Goal: Task Accomplishment & Management: Manage account settings

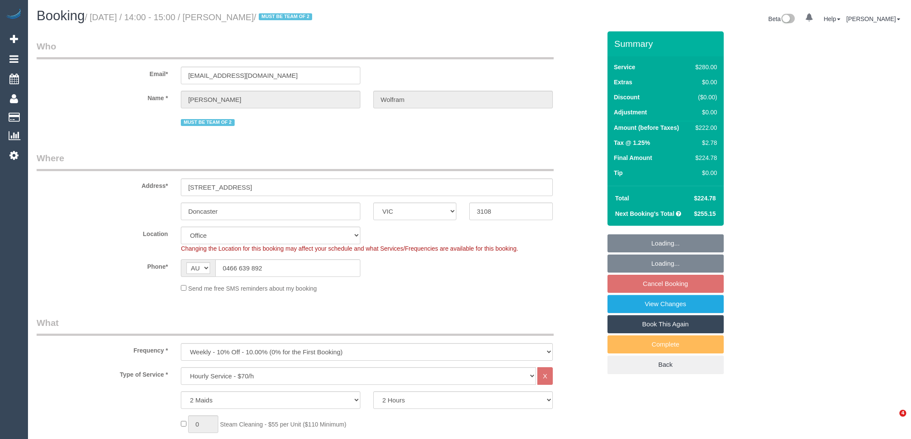
select select "VIC"
select select "2"
select select "string:stripe-pm_1QyhYY2GScqysDRVoCbMWQdV"
select select "number:27"
select select "number:14"
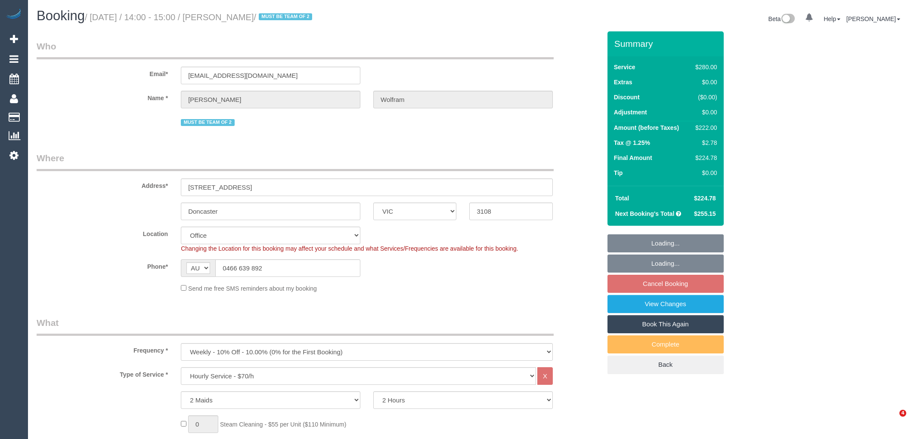
select select "number:18"
select select "number:22"
select select "number:35"
select select "number:12"
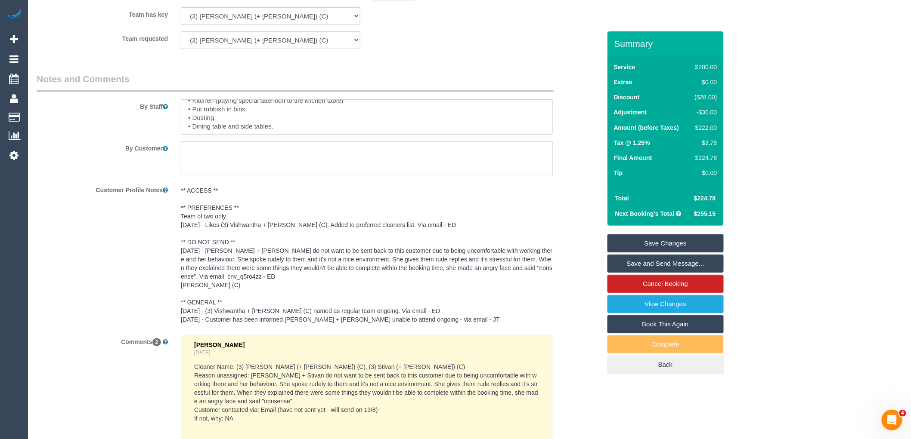
scroll to position [1243, 0]
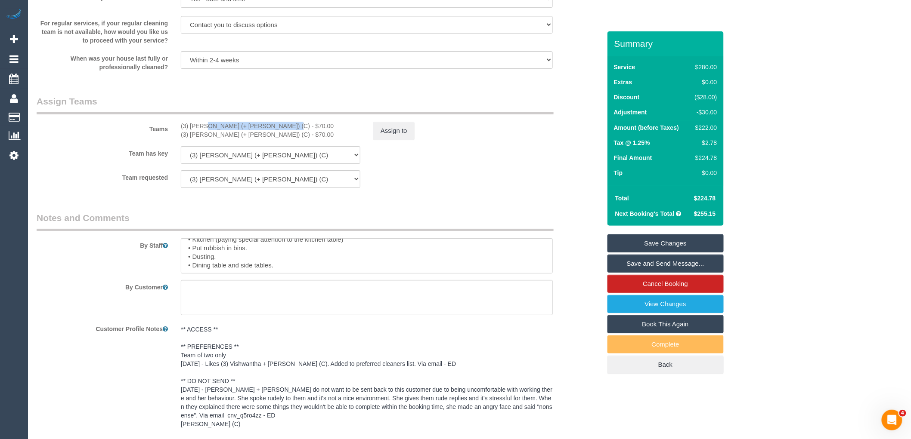
drag, startPoint x: 259, startPoint y: 130, endPoint x: 175, endPoint y: 130, distance: 83.5
click at [175, 130] on div "(3) [PERSON_NAME] (+ [PERSON_NAME]) (C) - $70.00 (3) Sangeeth (+ [PERSON_NAME])…" at bounding box center [270, 130] width 192 height 17
copy div "(3) [PERSON_NAME] (+ [PERSON_NAME]) (C)"
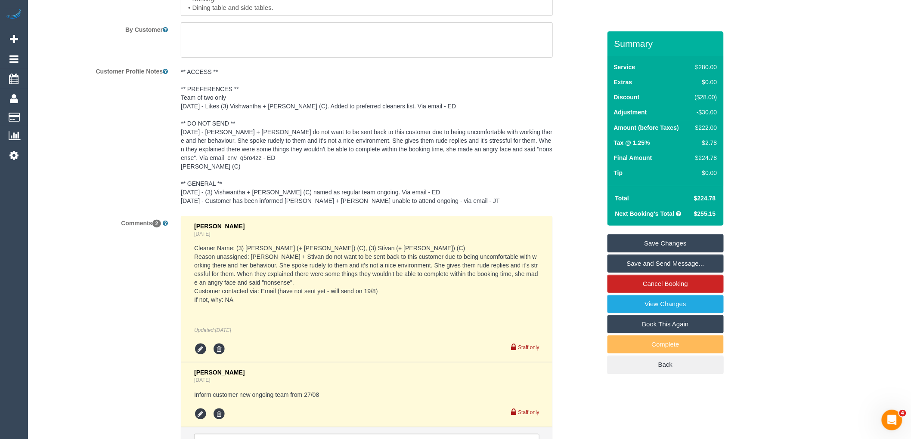
scroll to position [1530, 0]
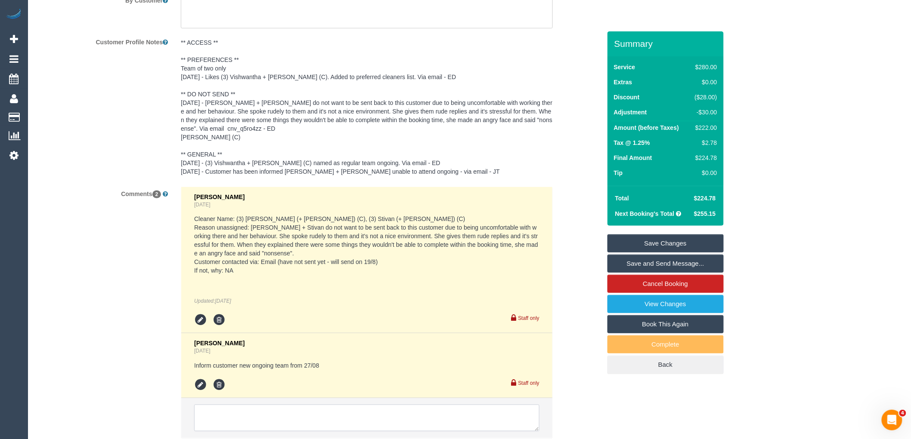
click at [294, 423] on textarea at bounding box center [366, 418] width 345 height 27
paste textarea "(3) [PERSON_NAME] (+ [PERSON_NAME]) (C)"
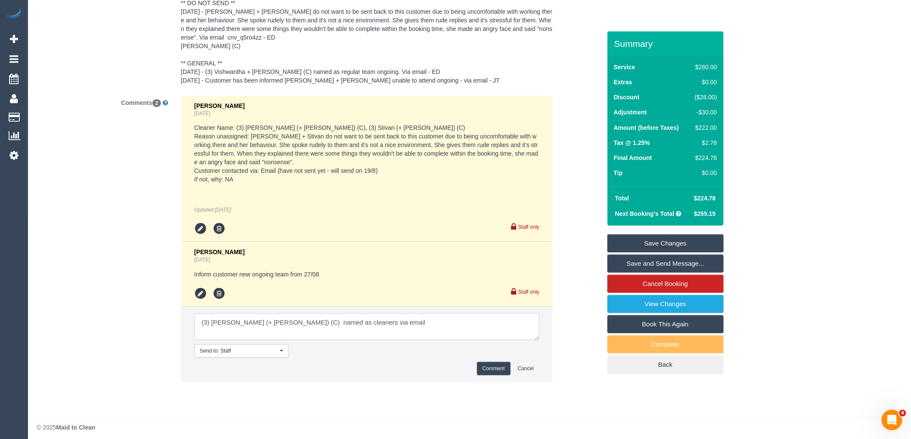
scroll to position [1626, 0]
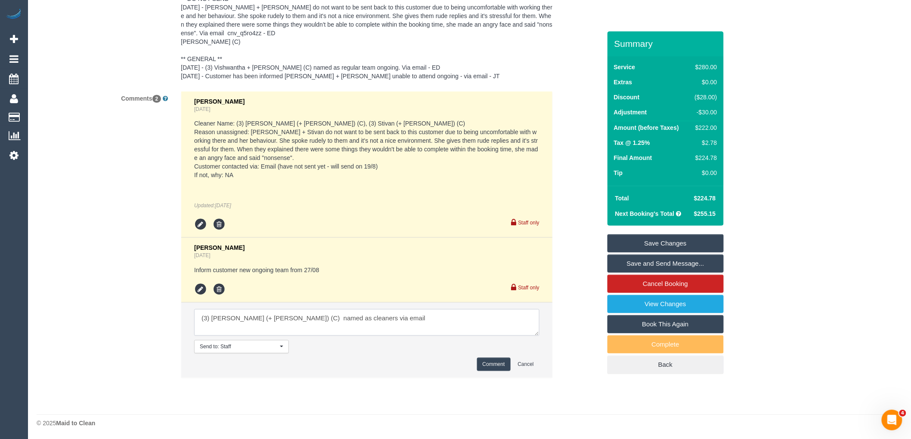
type textarea "(3) [PERSON_NAME] (+ [PERSON_NAME]) (C) named as cleaners via email"
click at [496, 377] on li "Send to: Staff Nothing selected Send to: Staff Send to: Customer Send to: Team …" at bounding box center [366, 340] width 371 height 75
click at [496, 368] on button "Comment" at bounding box center [494, 364] width 34 height 13
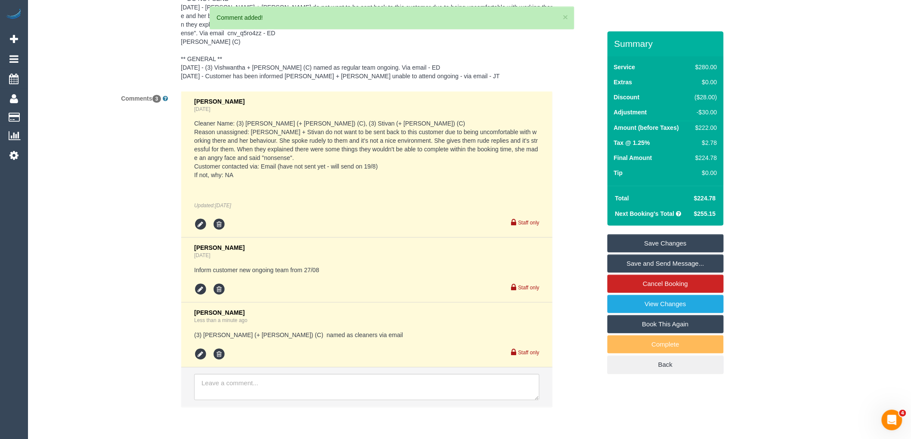
click at [668, 236] on link "Save Changes" at bounding box center [665, 244] width 116 height 18
